Goal: Task Accomplishment & Management: Use online tool/utility

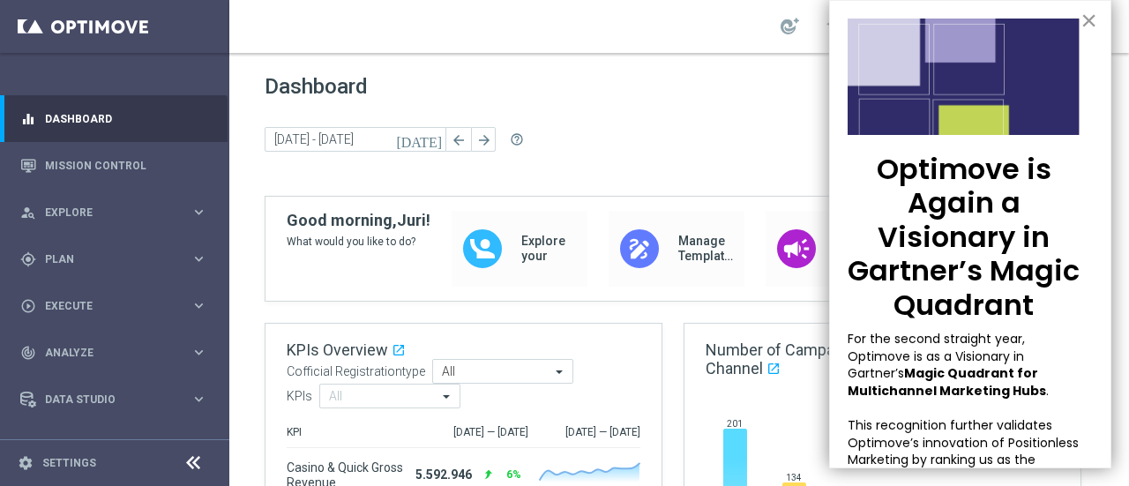
click at [1081, 15] on button "×" at bounding box center [1089, 20] width 17 height 28
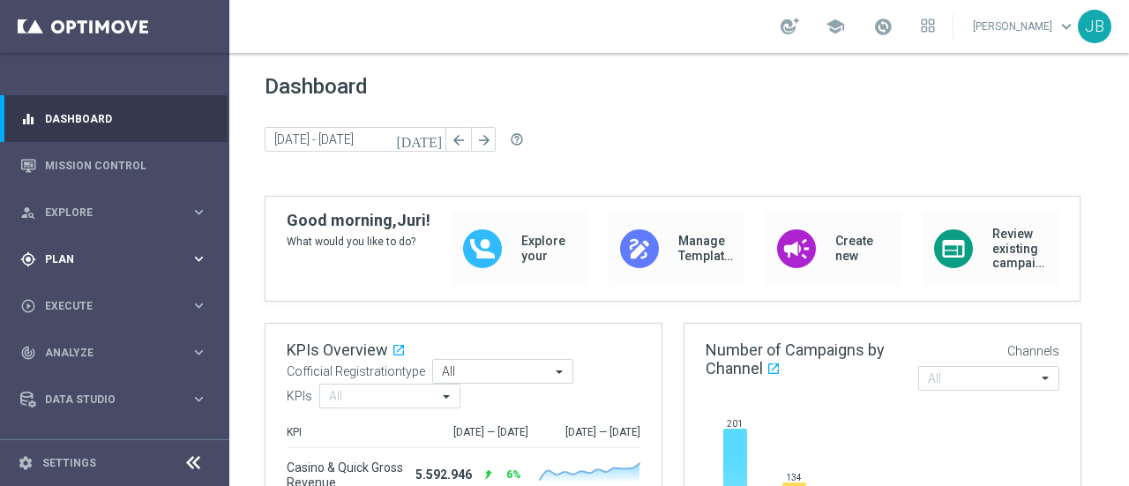
click at [134, 259] on span "Plan" at bounding box center [118, 259] width 146 height 11
click at [127, 304] on span "Execute" at bounding box center [118, 306] width 146 height 11
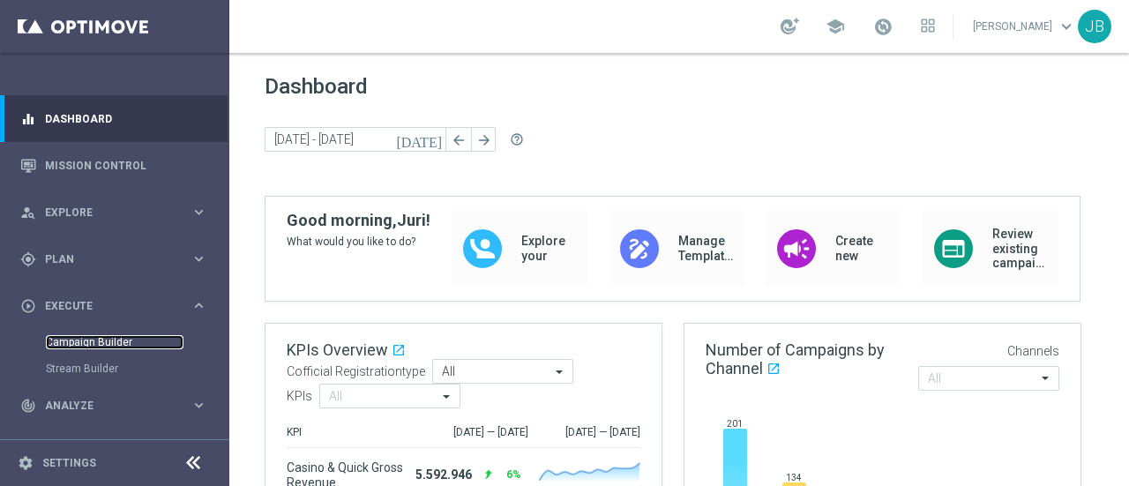
click at [105, 340] on link "Campaign Builder" at bounding box center [115, 342] width 138 height 14
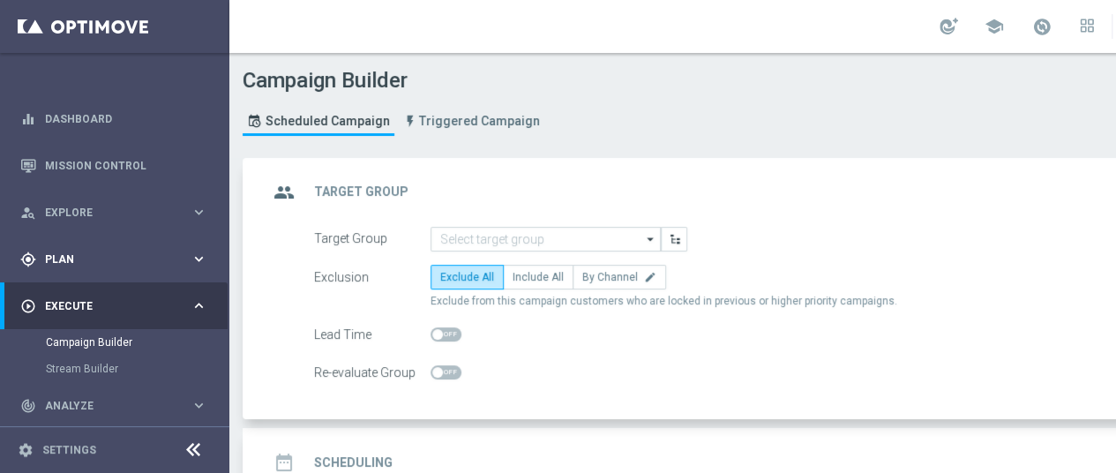
click at [99, 263] on span "Plan" at bounding box center [118, 259] width 146 height 11
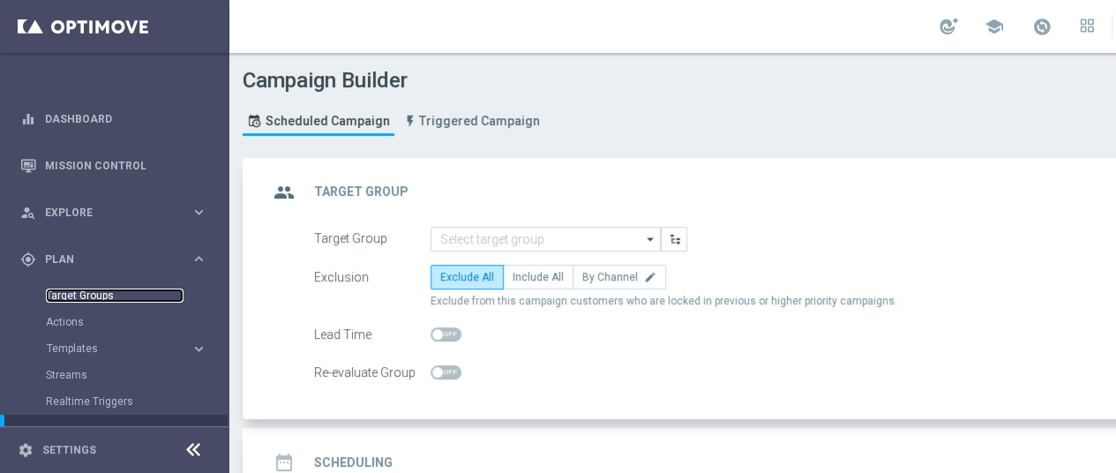
click at [83, 296] on link "Target Groups" at bounding box center [115, 296] width 138 height 14
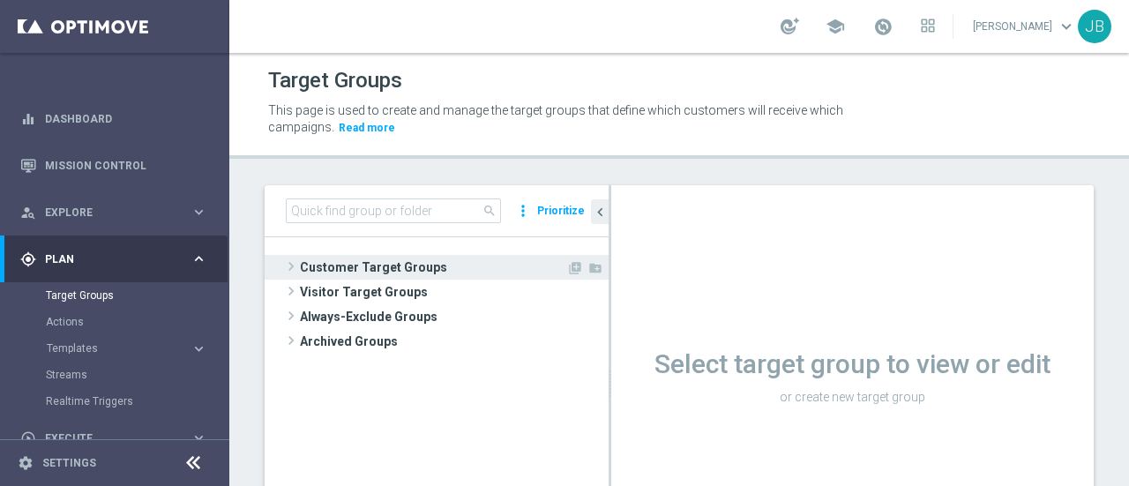
click at [289, 269] on span at bounding box center [291, 266] width 18 height 21
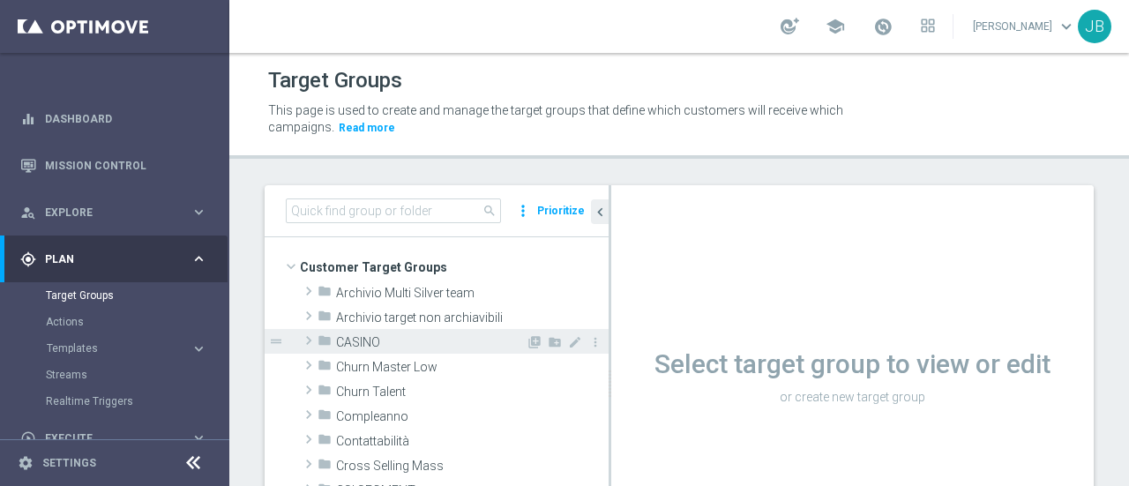
click at [310, 344] on span at bounding box center [309, 340] width 18 height 21
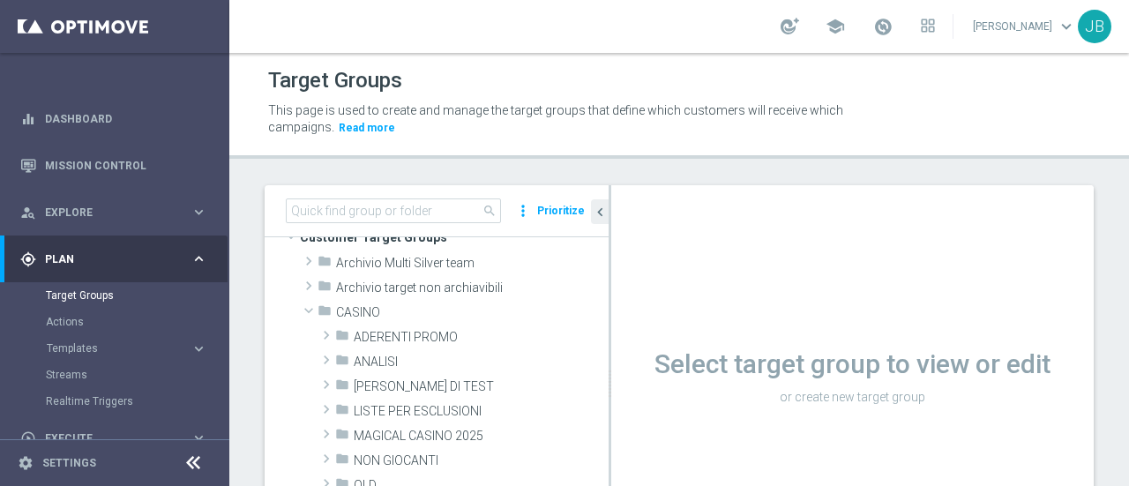
scroll to position [16, 0]
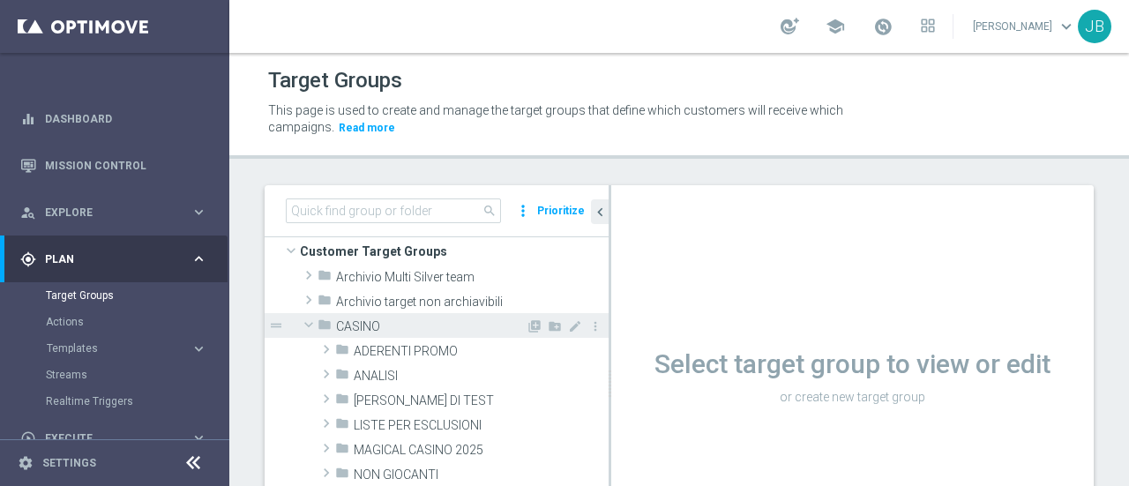
click at [311, 328] on span at bounding box center [308, 325] width 21 height 18
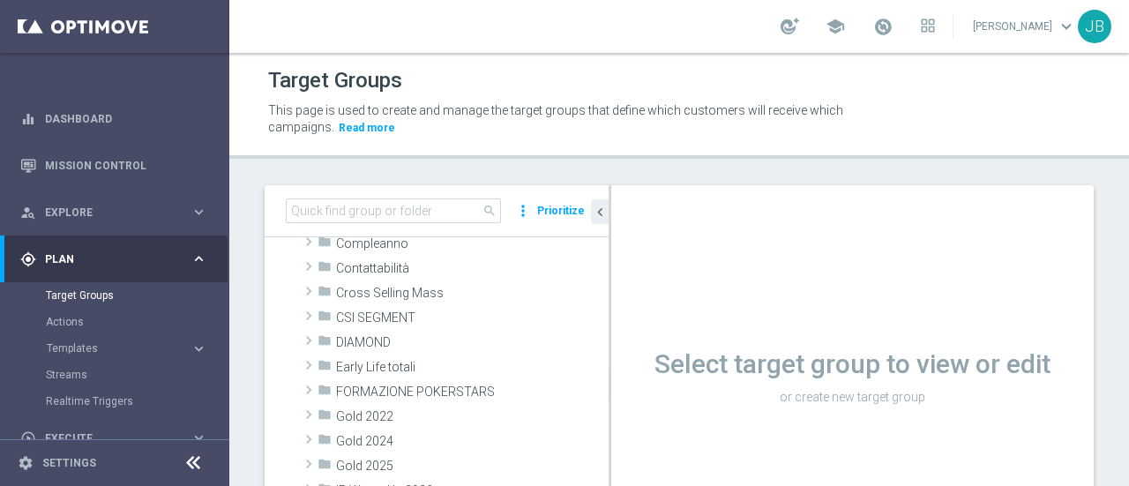
scroll to position [181, 0]
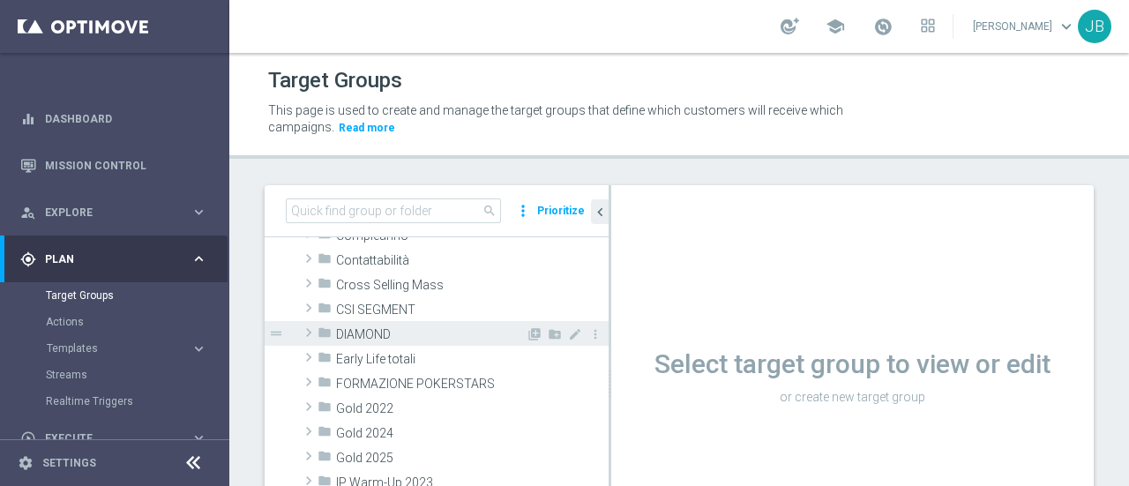
click at [312, 333] on span at bounding box center [309, 332] width 18 height 21
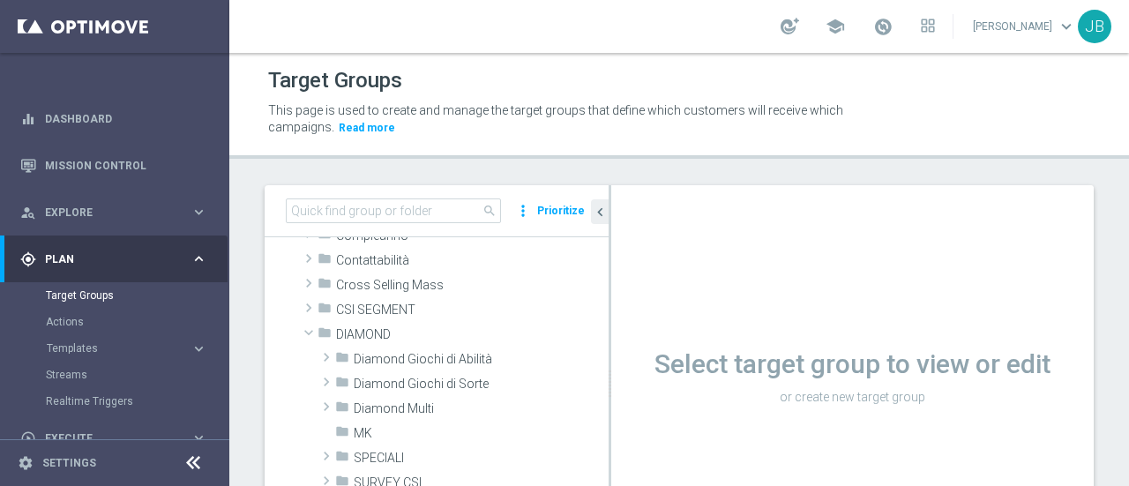
scroll to position [0, 0]
